Goal: Transaction & Acquisition: Book appointment/travel/reservation

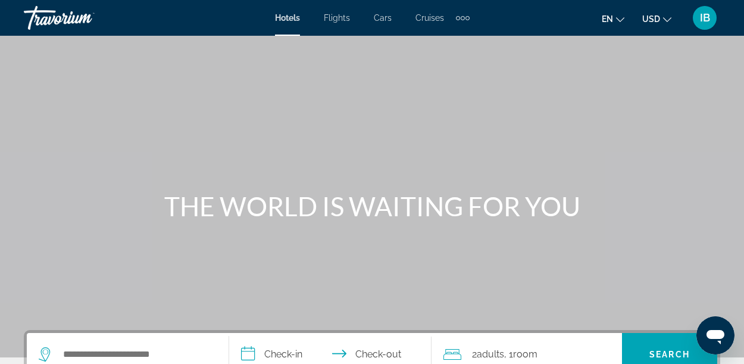
click at [665, 18] on icon "Change currency" at bounding box center [667, 19] width 8 height 5
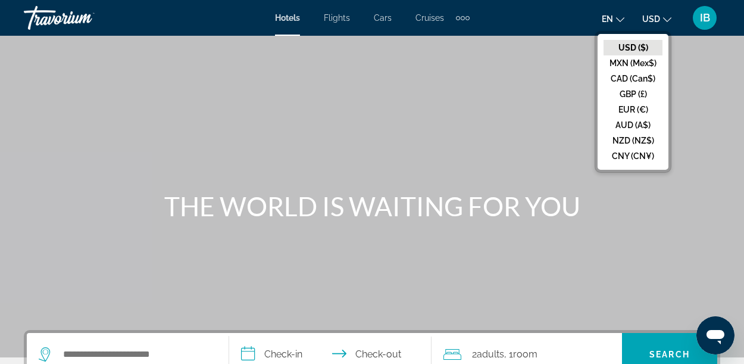
click at [653, 77] on button "CAD (Can$)" at bounding box center [633, 78] width 59 height 15
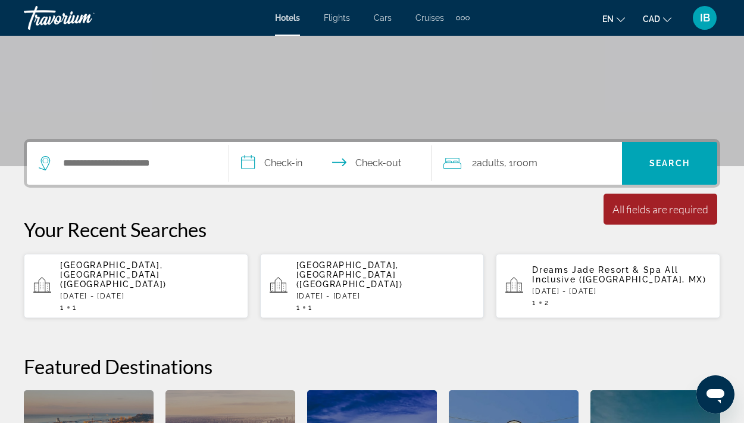
scroll to position [194, 0]
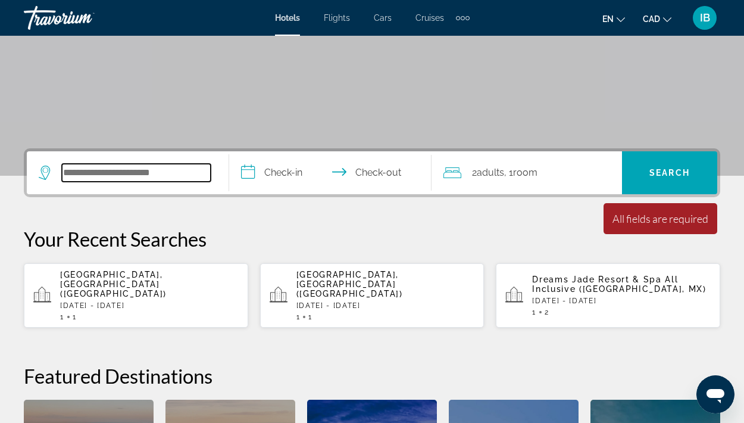
click at [93, 169] on input "Search hotel destination" at bounding box center [136, 173] width 149 height 18
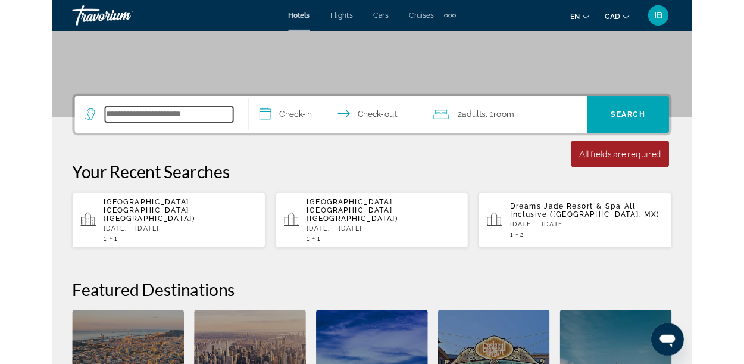
scroll to position [291, 0]
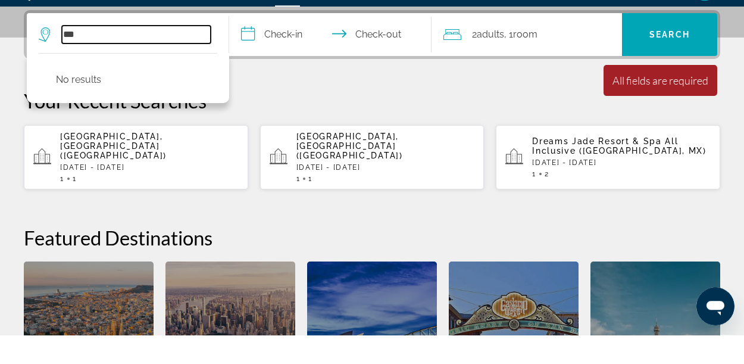
type input "***"
click at [254, 63] on input "**********" at bounding box center [332, 65] width 207 height 46
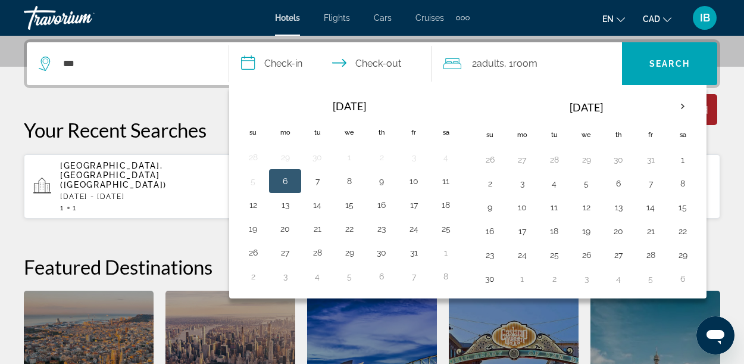
click at [352, 250] on button "29" at bounding box center [349, 252] width 19 height 17
click at [581, 186] on button "5" at bounding box center [586, 183] width 19 height 17
type input "**********"
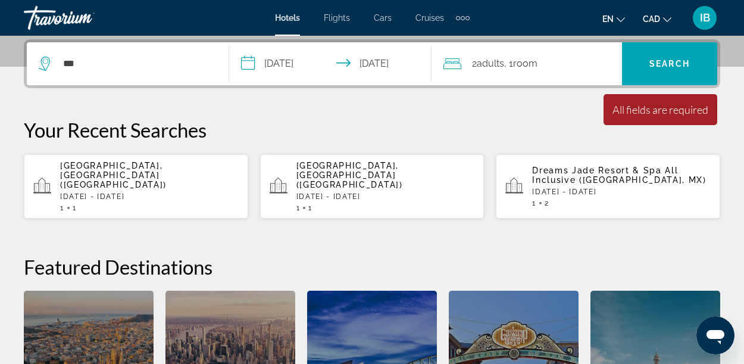
click at [375, 192] on p "[DATE] - [DATE]" at bounding box center [386, 196] width 179 height 8
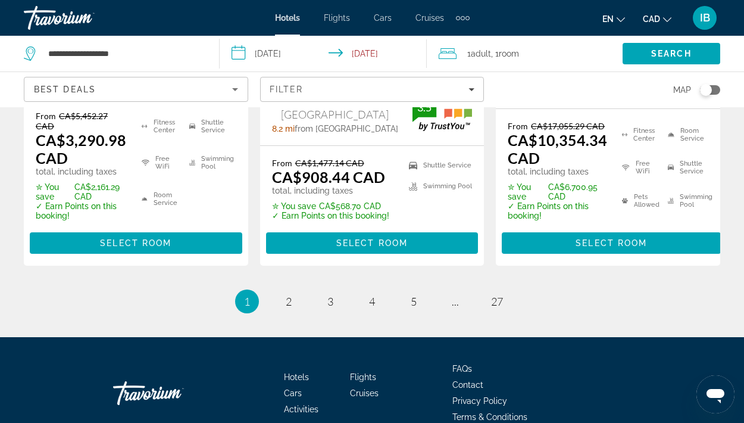
scroll to position [1963, 0]
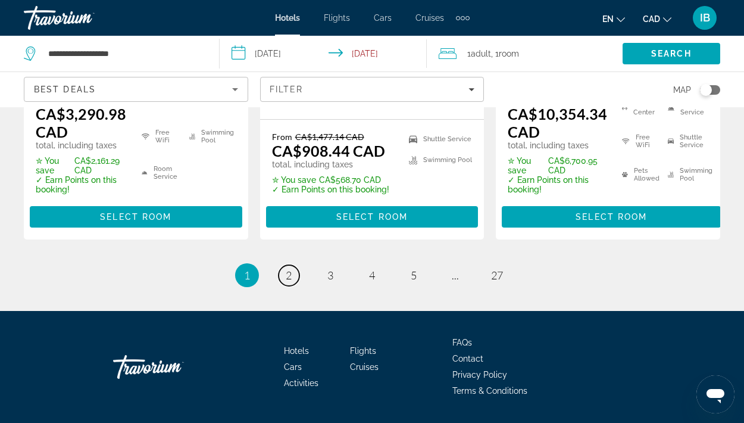
click at [289, 269] on span "2" at bounding box center [289, 275] width 6 height 13
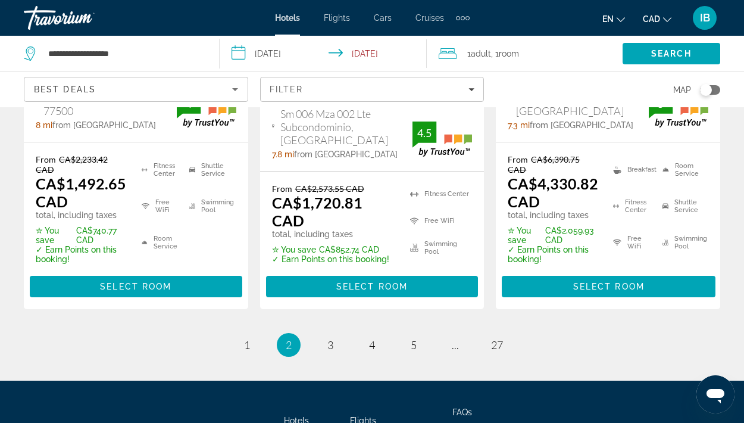
scroll to position [1933, 0]
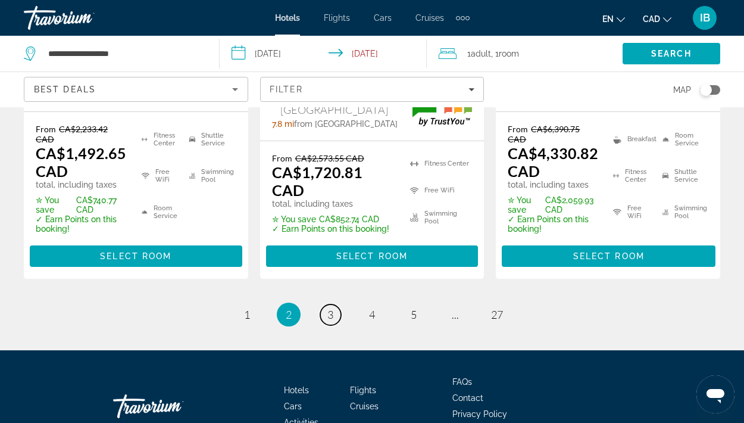
click at [328, 308] on span "3" at bounding box center [331, 314] width 6 height 13
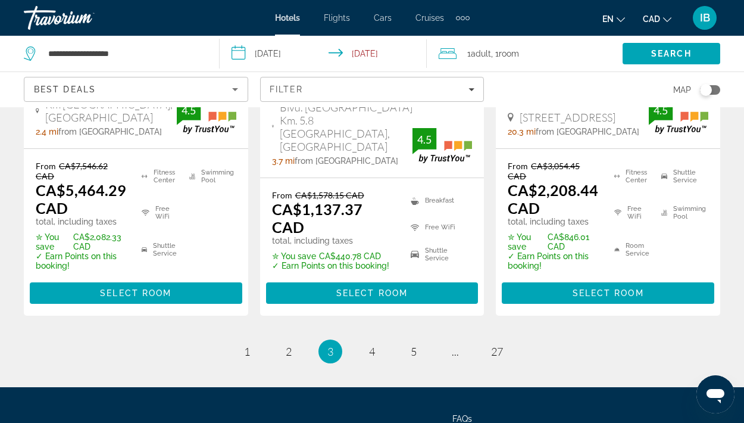
scroll to position [1903, 0]
click at [369, 345] on span "4" at bounding box center [372, 351] width 6 height 13
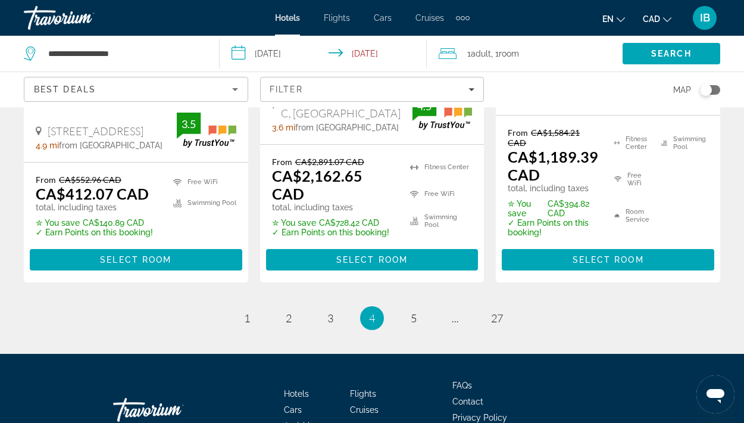
scroll to position [1916, 0]
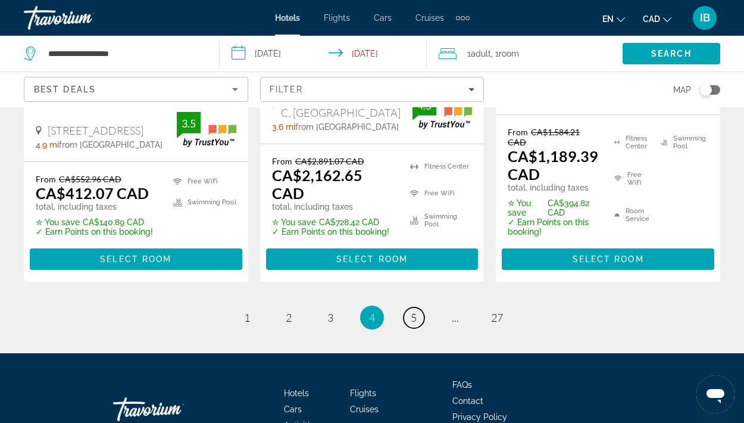
click at [412, 311] on span "5" at bounding box center [414, 317] width 6 height 13
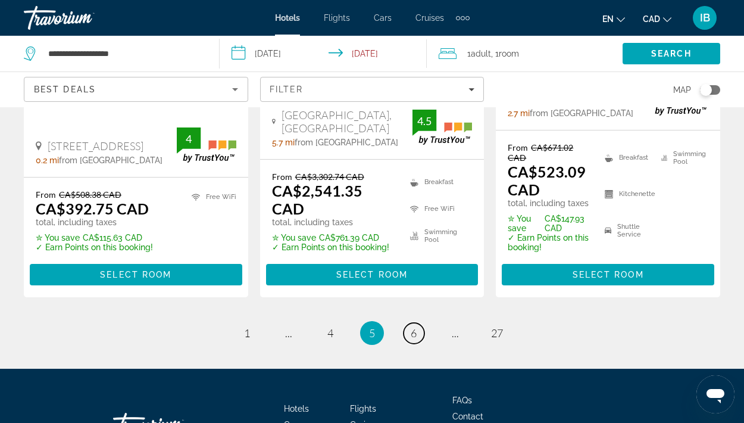
scroll to position [1919, 0]
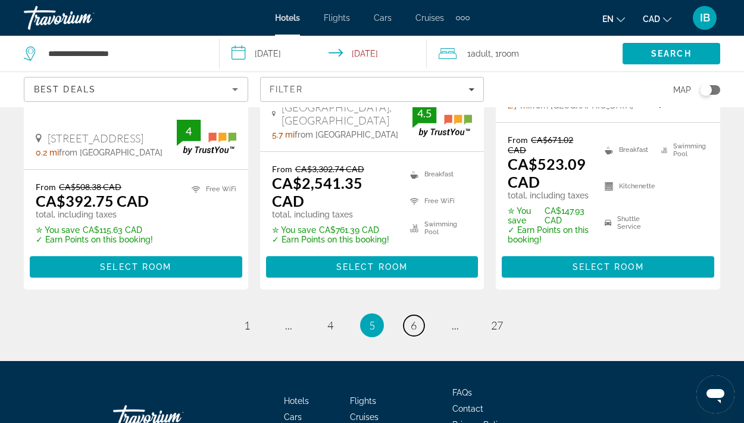
click at [412, 319] on span "6" at bounding box center [414, 325] width 6 height 13
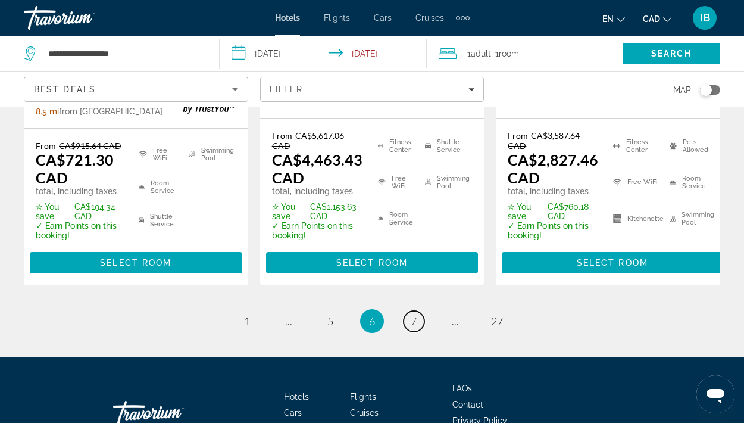
scroll to position [1977, 0]
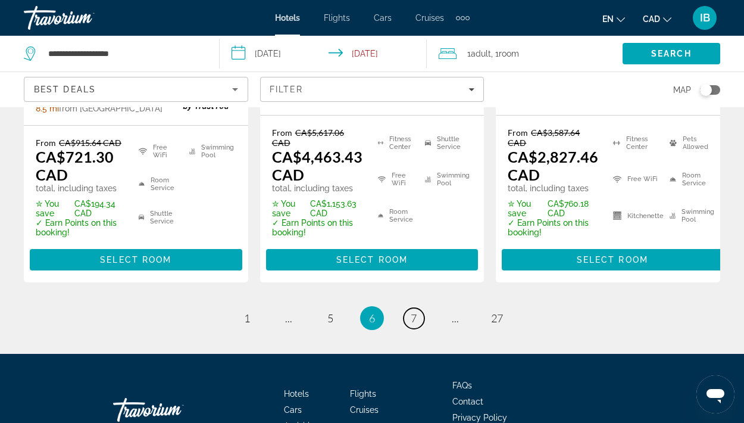
click at [414, 311] on span "7" at bounding box center [414, 317] width 6 height 13
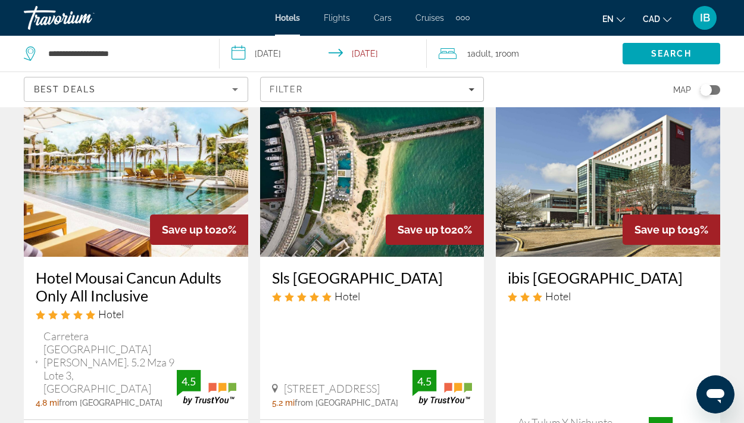
scroll to position [1151, 0]
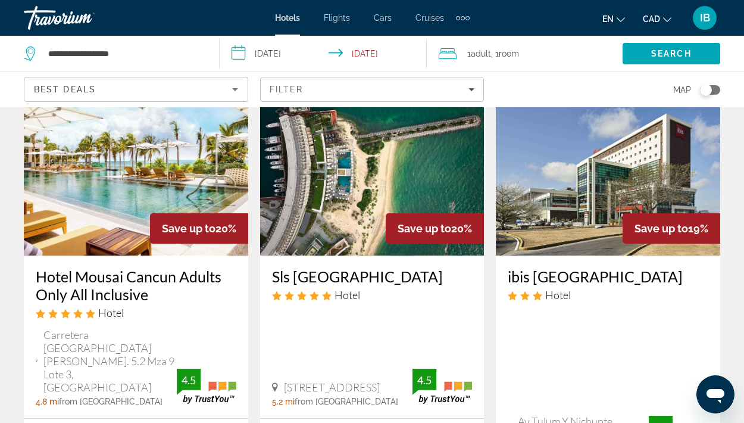
click at [370, 191] on img "Main content" at bounding box center [372, 160] width 225 height 191
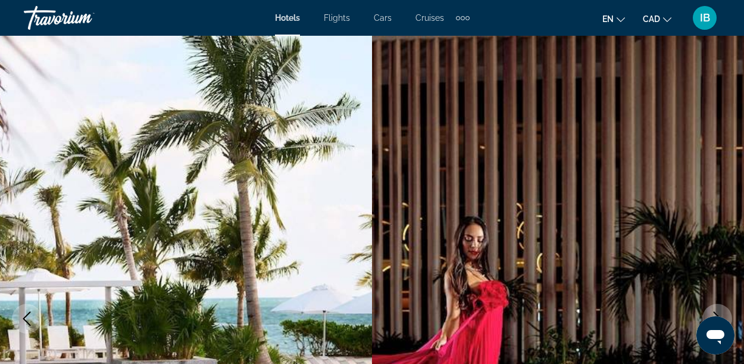
click at [657, 289] on img "Main content" at bounding box center [558, 319] width 372 height 566
click at [677, 259] on img "Main content" at bounding box center [558, 319] width 372 height 566
click at [686, 248] on img "Main content" at bounding box center [558, 319] width 372 height 566
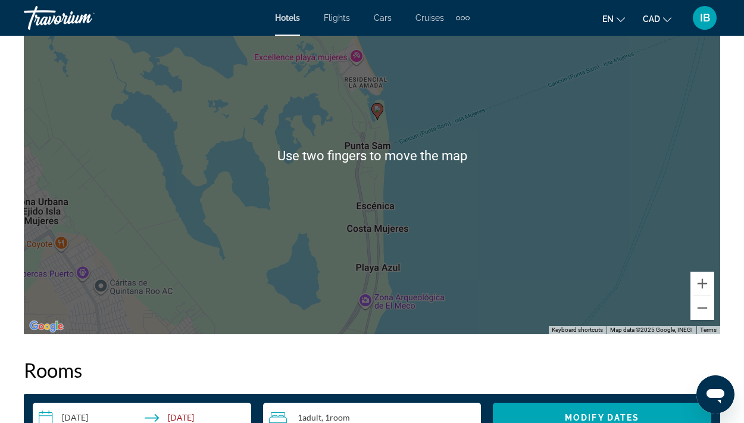
scroll to position [1404, 0]
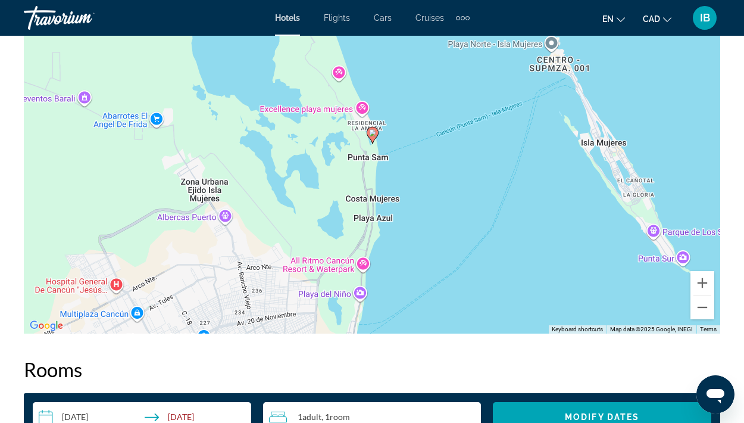
click at [331, 197] on div "To activate drag with keyboard, press Alt + Enter. Once in keyboard drag state,…" at bounding box center [372, 154] width 697 height 357
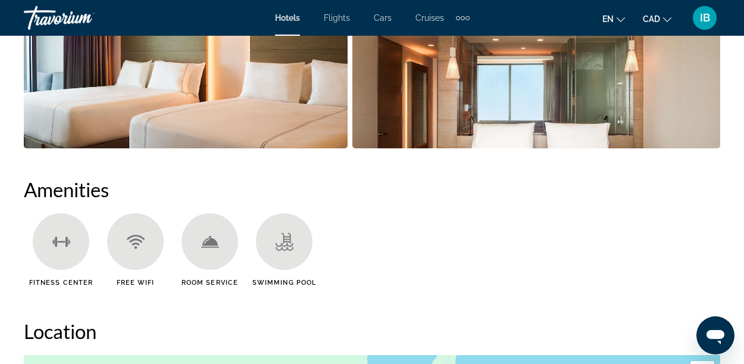
scroll to position [0, 0]
